Goal: Find specific fact: Find contact information

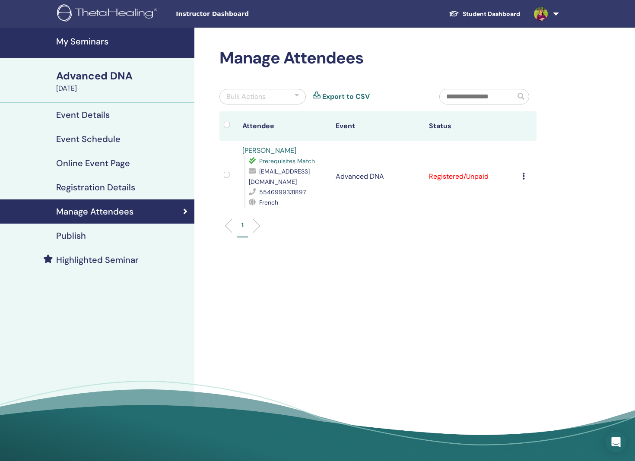
click at [522, 173] on icon at bounding box center [523, 176] width 3 height 7
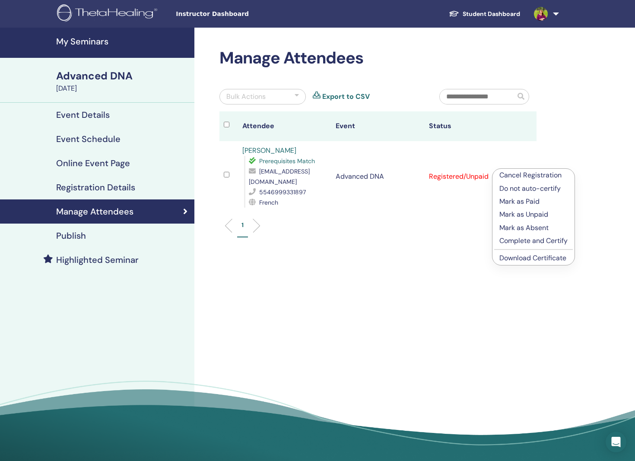
click at [103, 40] on h4 "My Seminars" at bounding box center [122, 41] width 133 height 10
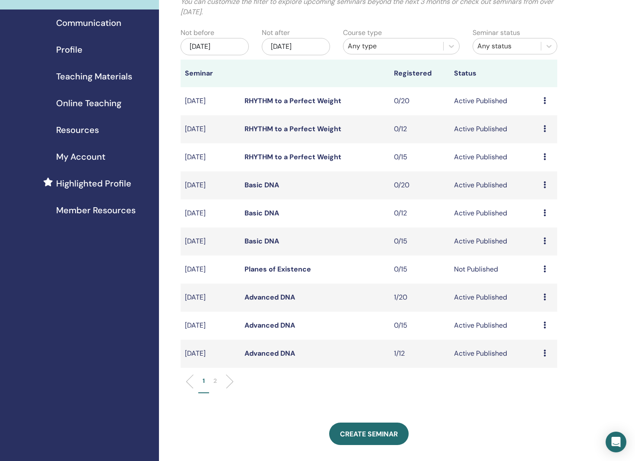
scroll to position [10, 0]
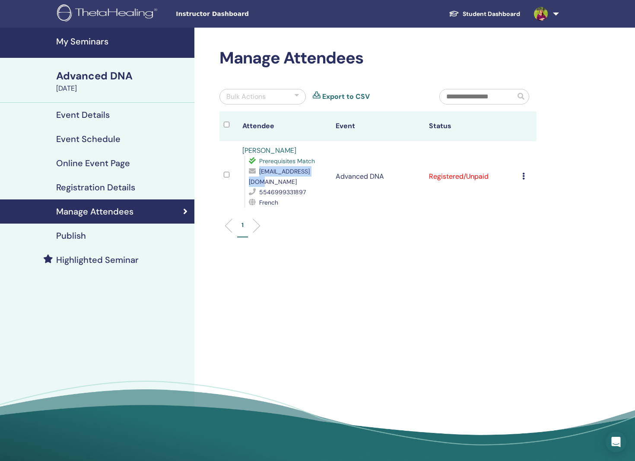
drag, startPoint x: 321, startPoint y: 172, endPoint x: 260, endPoint y: 172, distance: 60.5
click at [260, 172] on div "[EMAIL_ADDRESS][DOMAIN_NAME]" at bounding box center [288, 176] width 78 height 21
copy span "[EMAIL_ADDRESS][DOMAIN_NAME]"
